Goal: Task Accomplishment & Management: Use online tool/utility

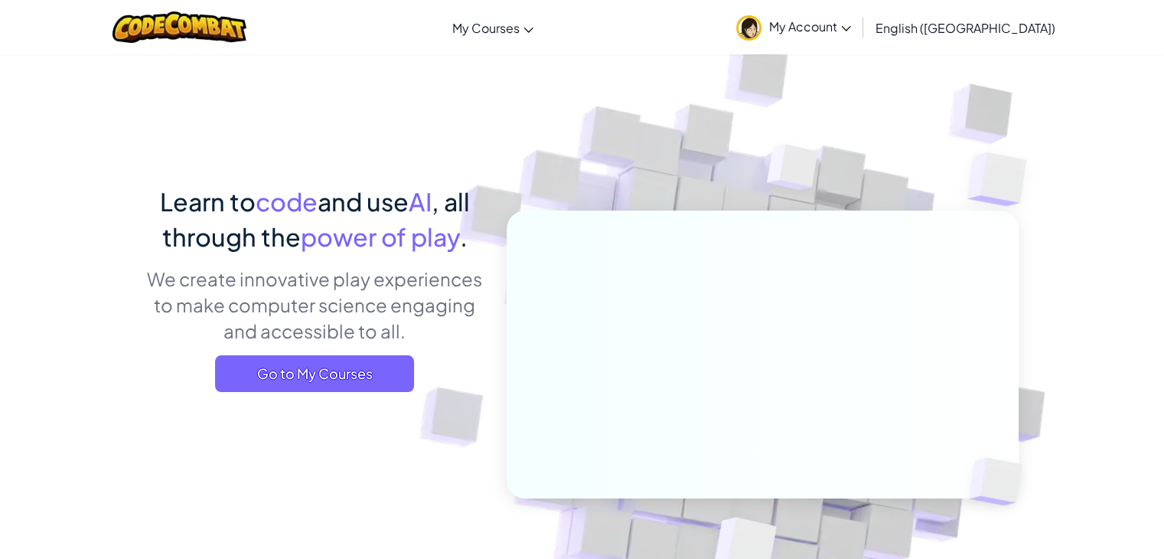
click at [321, 384] on span "Go to My Courses" at bounding box center [314, 373] width 199 height 37
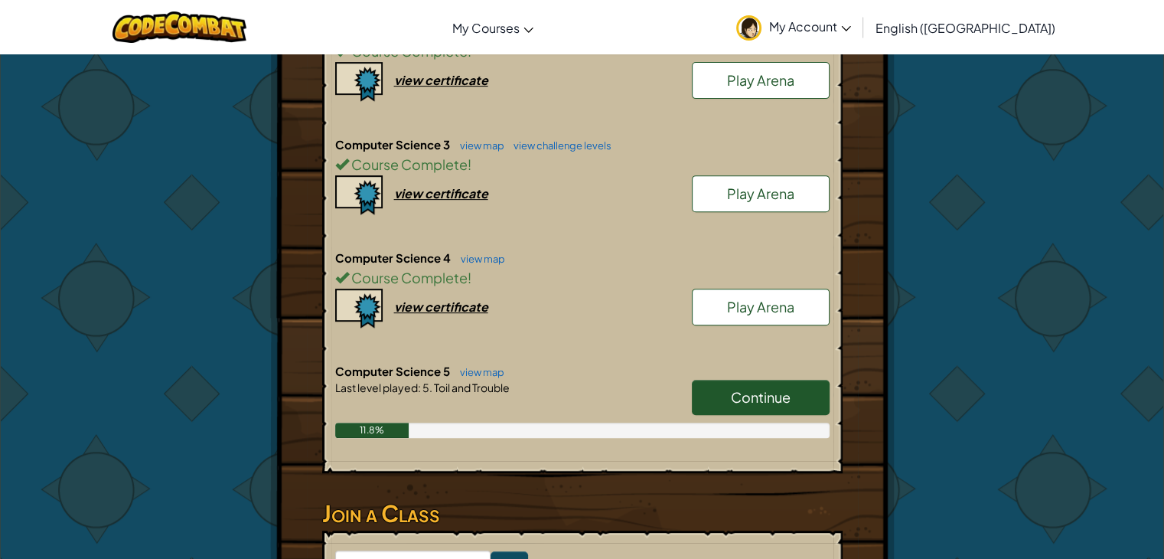
scroll to position [612, 0]
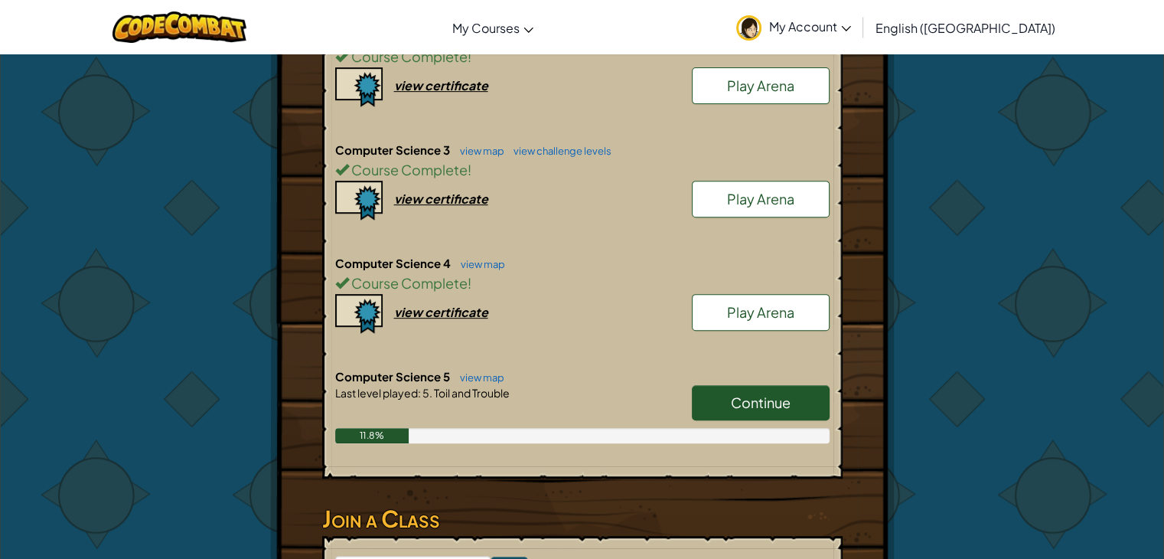
click at [477, 148] on link "view map" at bounding box center [478, 151] width 52 height 12
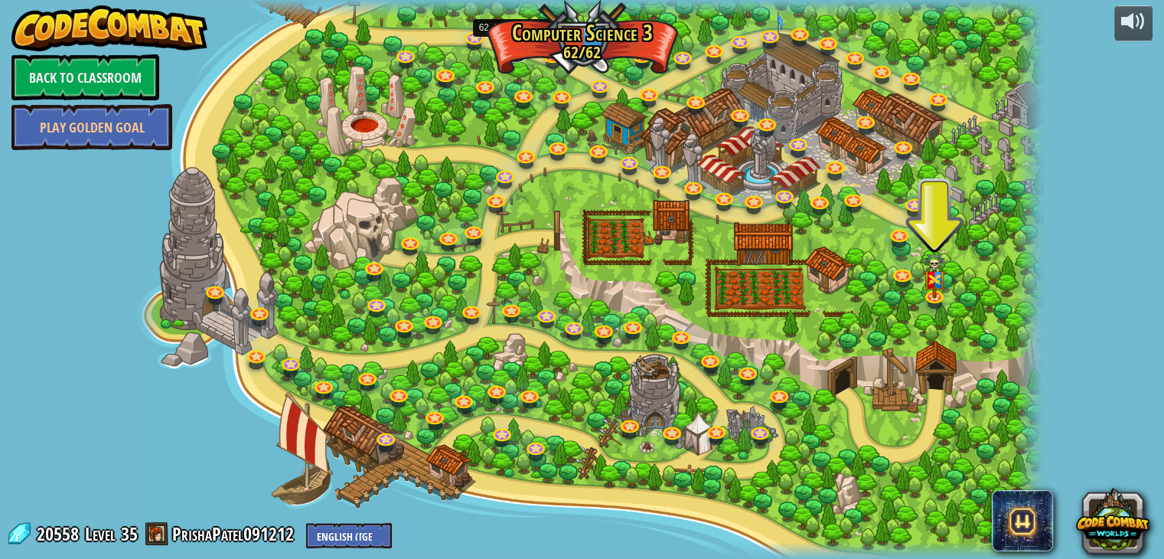
click at [511, 47] on link at bounding box center [515, 50] width 31 height 23
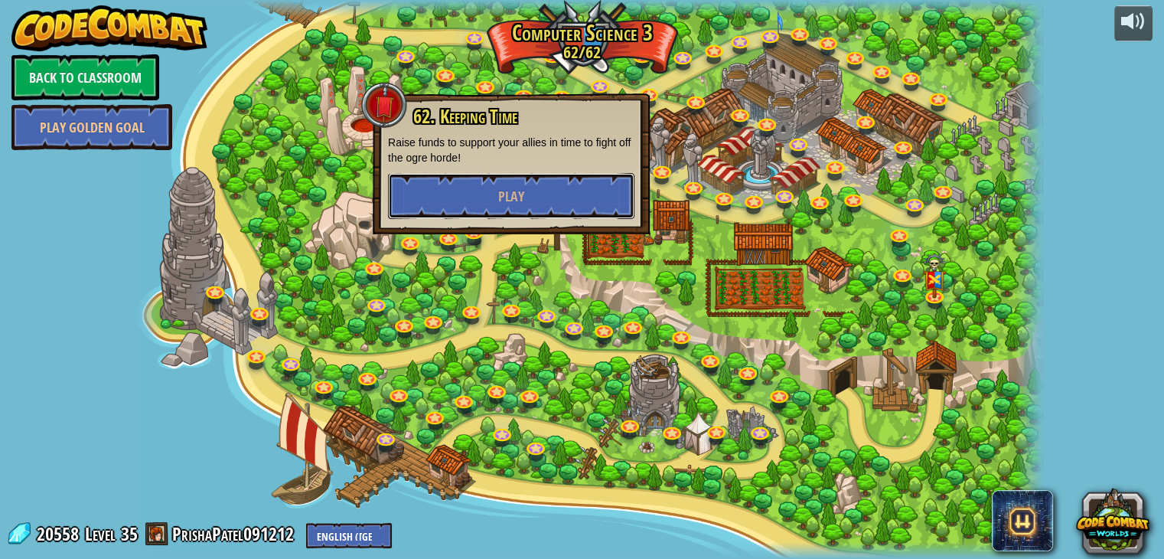
click at [468, 198] on button "Play" at bounding box center [511, 196] width 246 height 46
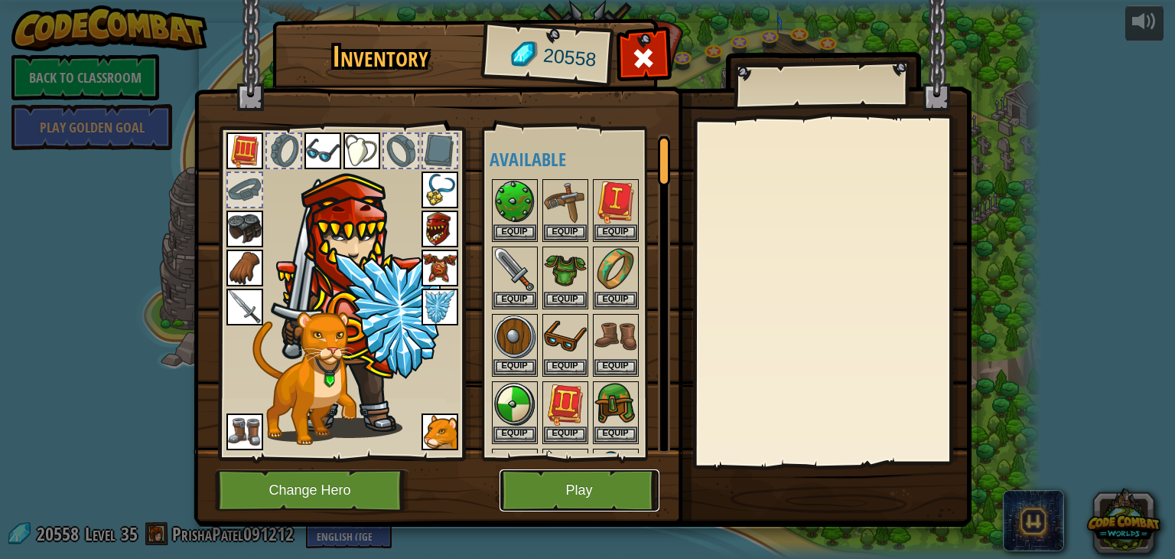
click at [536, 480] on button "Play" at bounding box center [580, 490] width 160 height 42
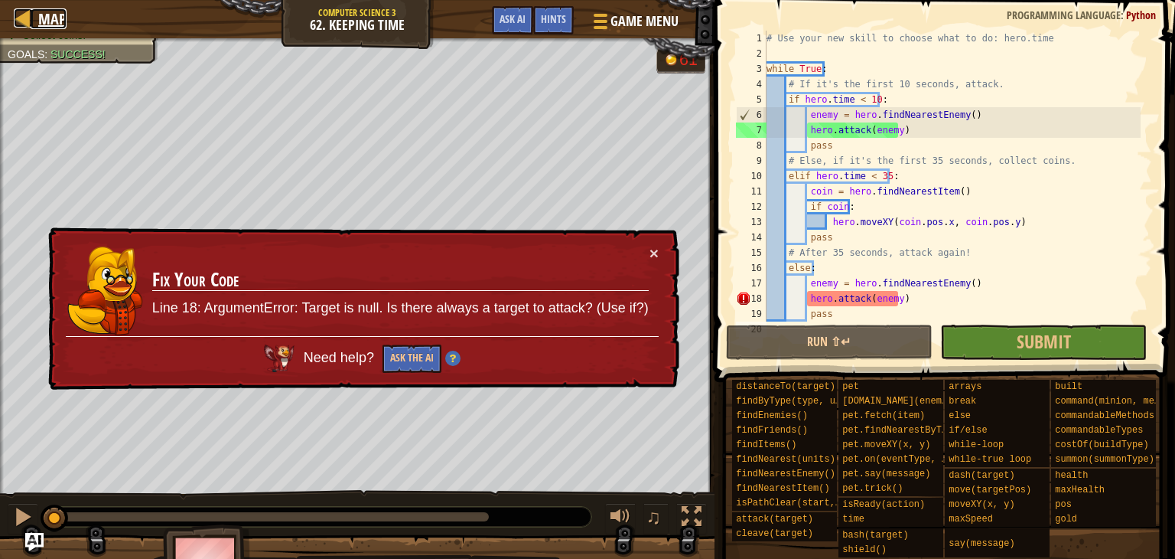
click at [44, 10] on span "Map" at bounding box center [52, 18] width 28 height 21
